Goal: Find specific page/section: Find specific page/section

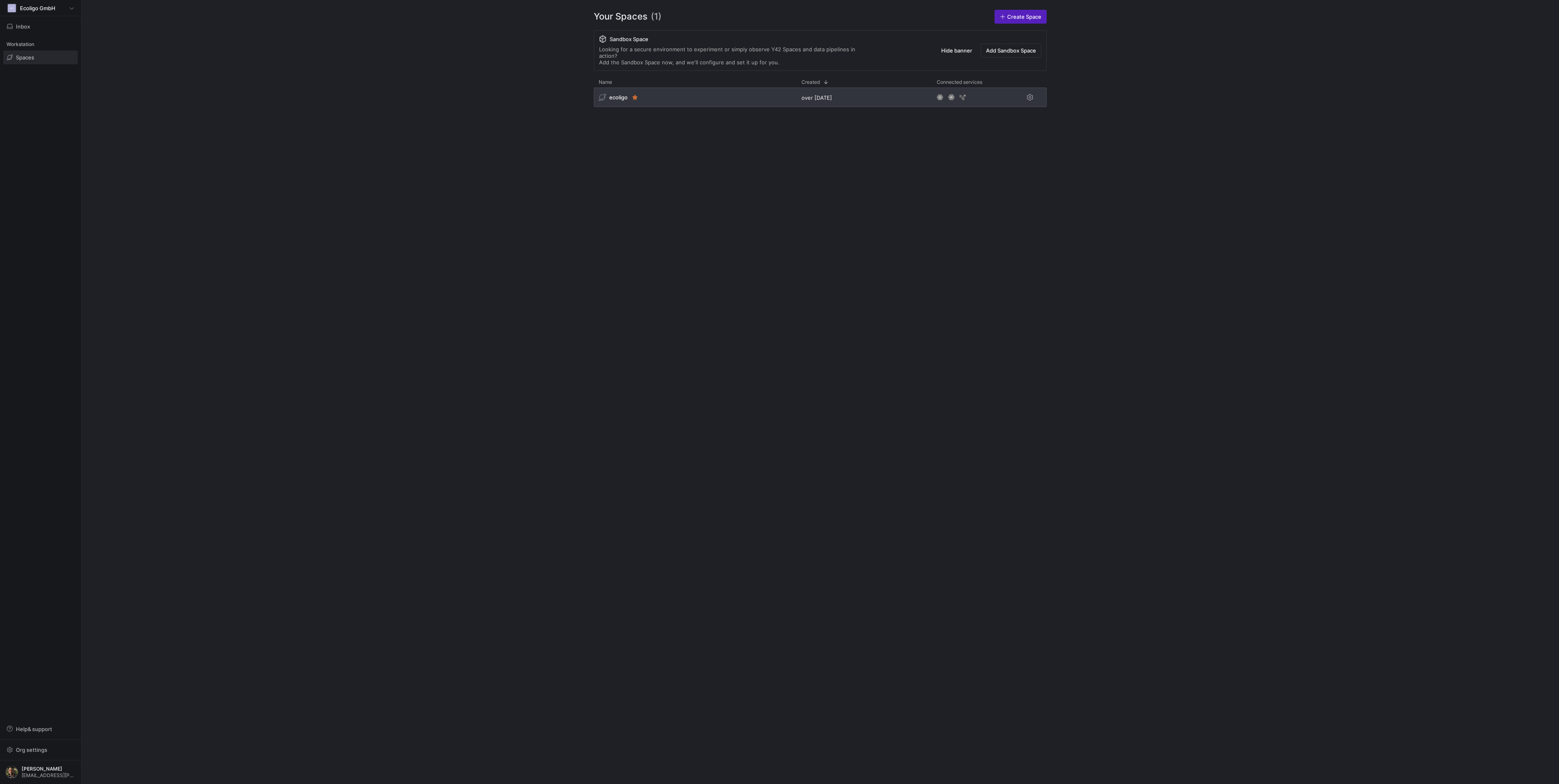
click at [708, 96] on div "ecoligo" at bounding box center [695, 97] width 203 height 19
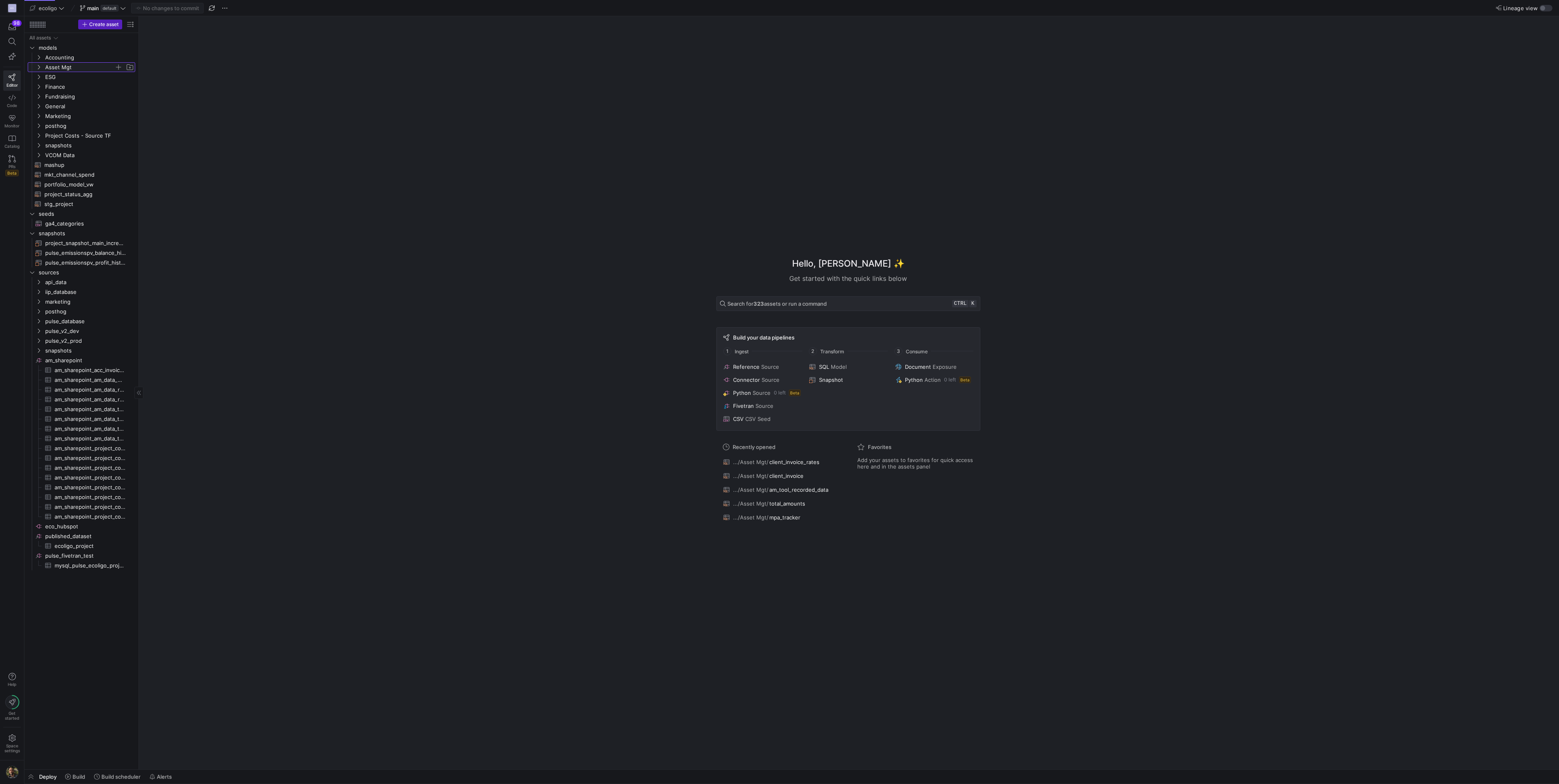
click at [39, 67] on icon "Press SPACE to select this row." at bounding box center [38, 67] width 5 height 5
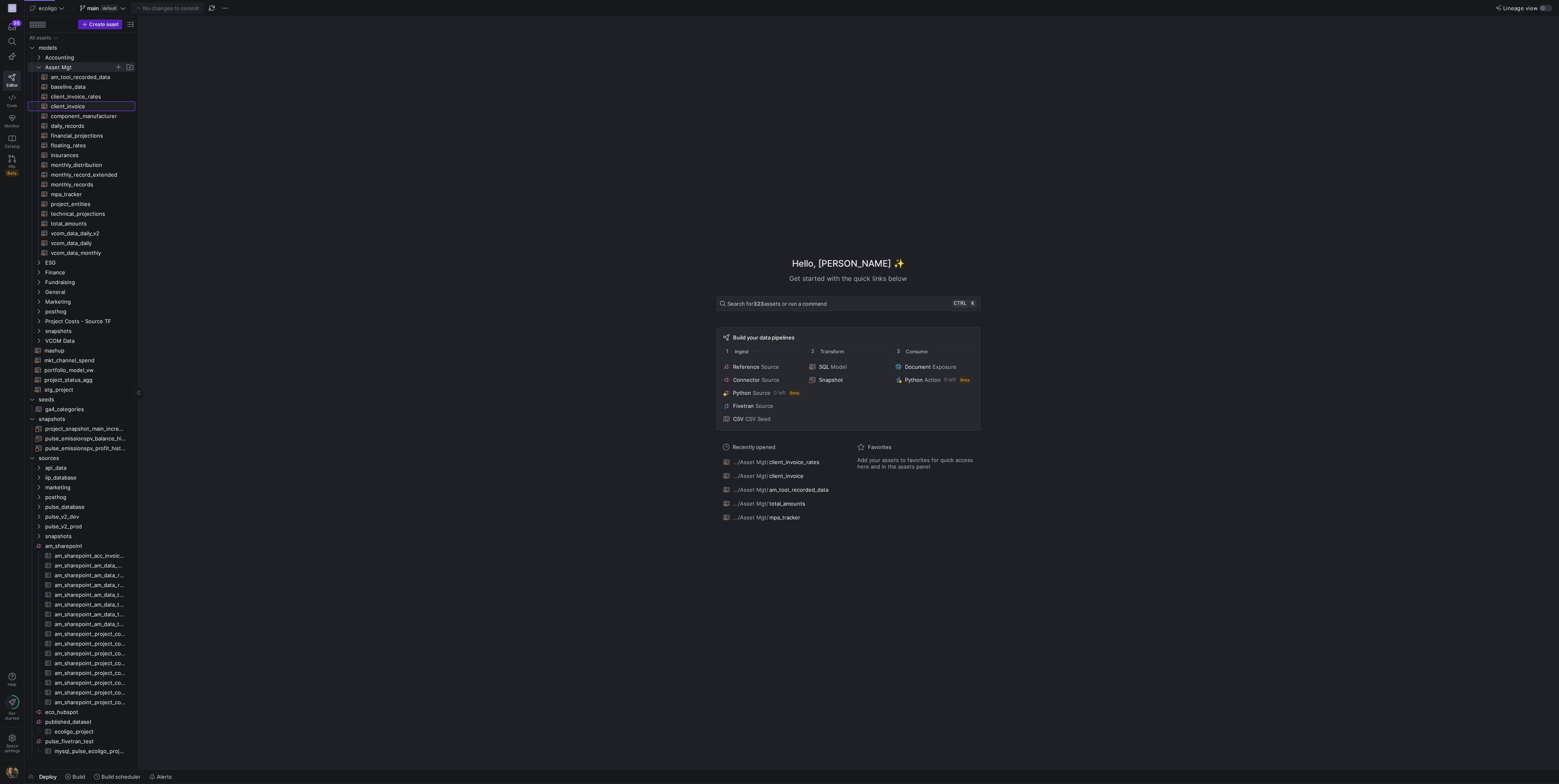
click at [68, 106] on span "client_invoice​​​​​​​​​​" at bounding box center [88, 106] width 75 height 9
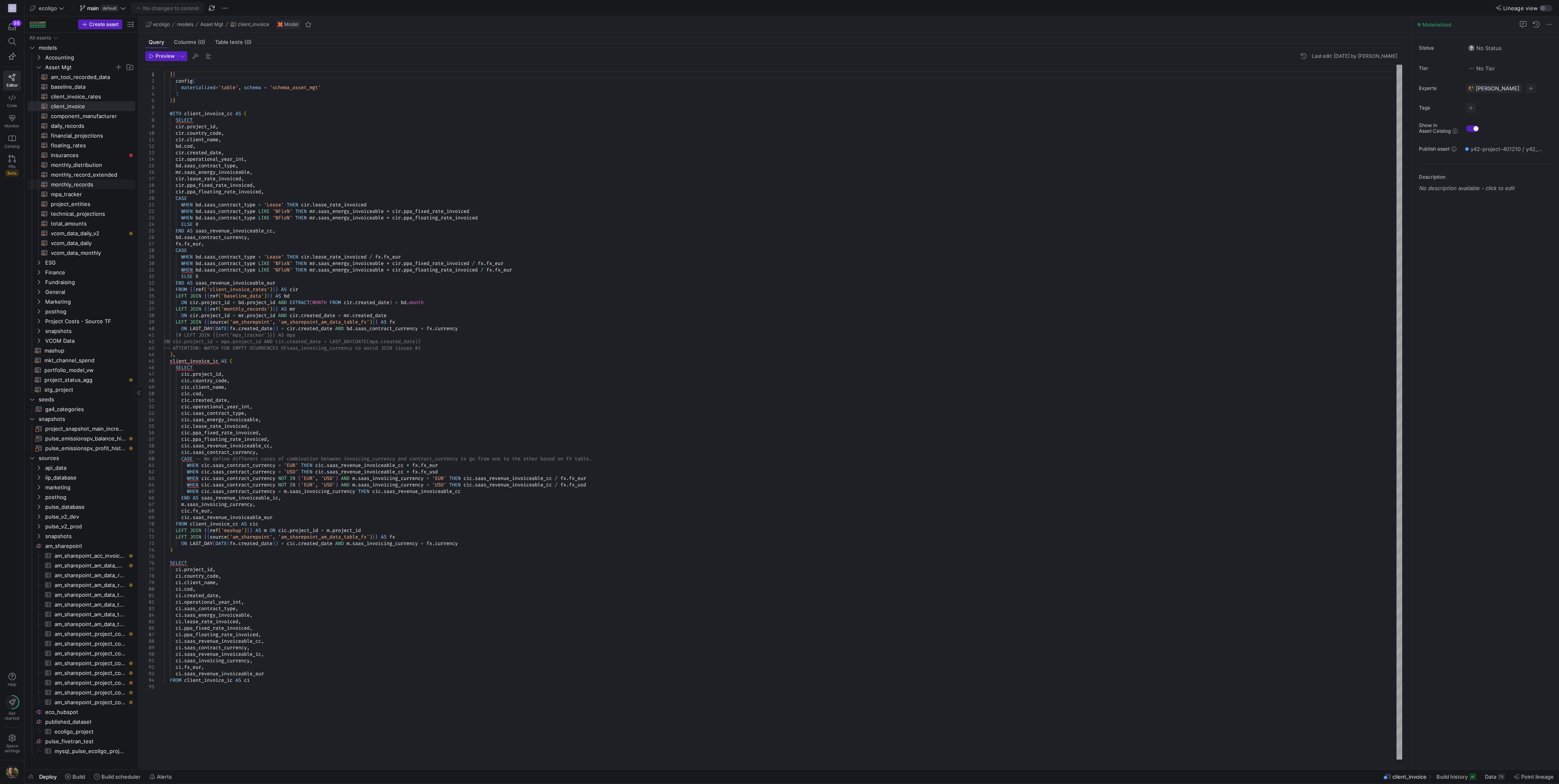
click at [73, 180] on span "monthly_records​​​​​​​​​​" at bounding box center [88, 184] width 75 height 9
type textarea "{{ config( materialized='table',schema='schema_asset_mgt' ) }} -- This query ta…"
